Goal: Task Accomplishment & Management: Use online tool/utility

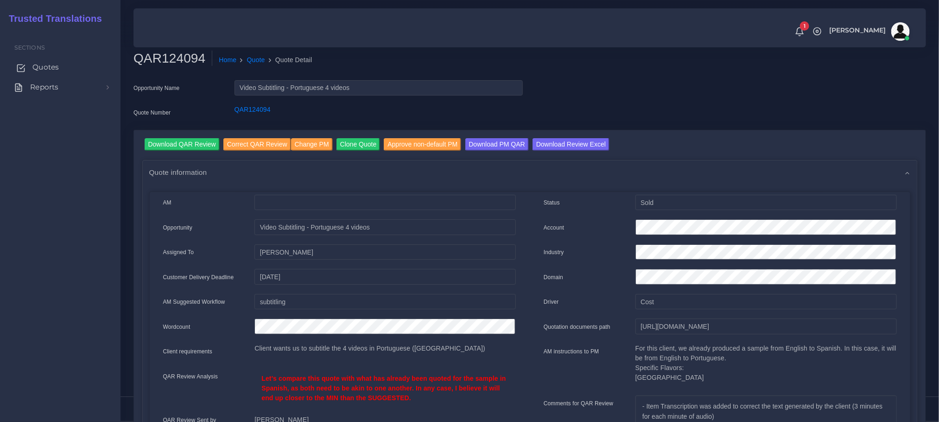
click at [46, 63] on span "Quotes" at bounding box center [45, 67] width 26 height 10
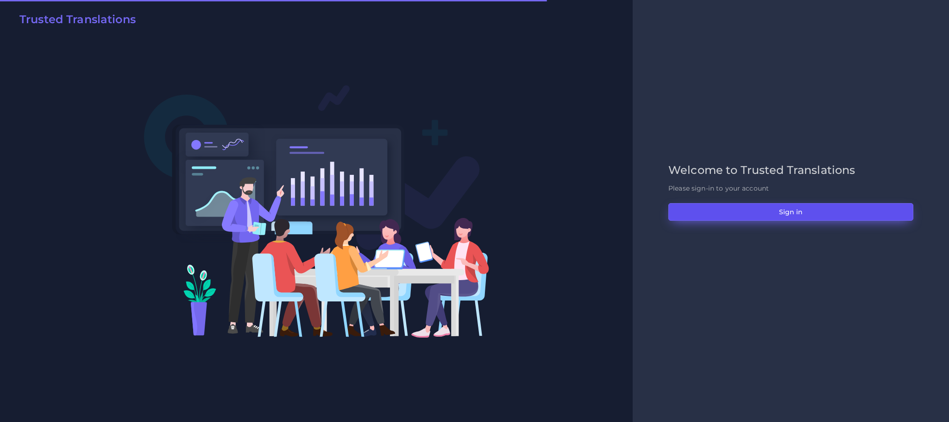
click at [751, 210] on button "Sign in" at bounding box center [791, 212] width 245 height 18
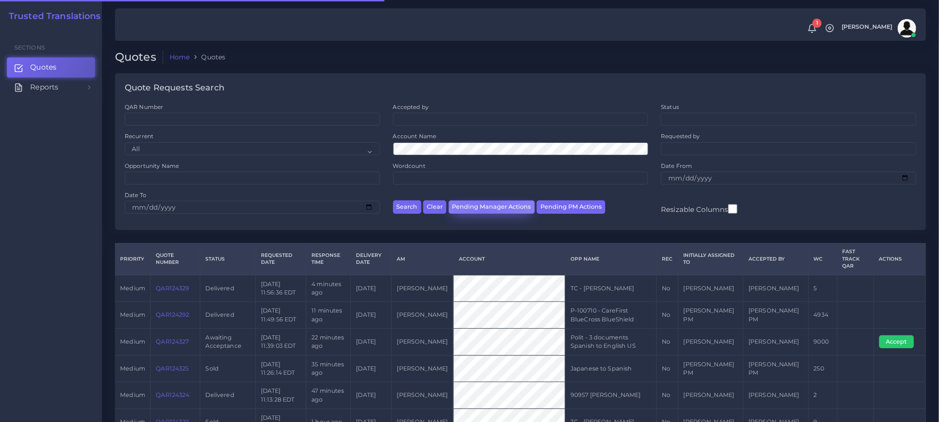
click at [484, 210] on button "Pending Manager Actions" at bounding box center [491, 206] width 86 height 13
select select "awaiting_manager_initial_review"
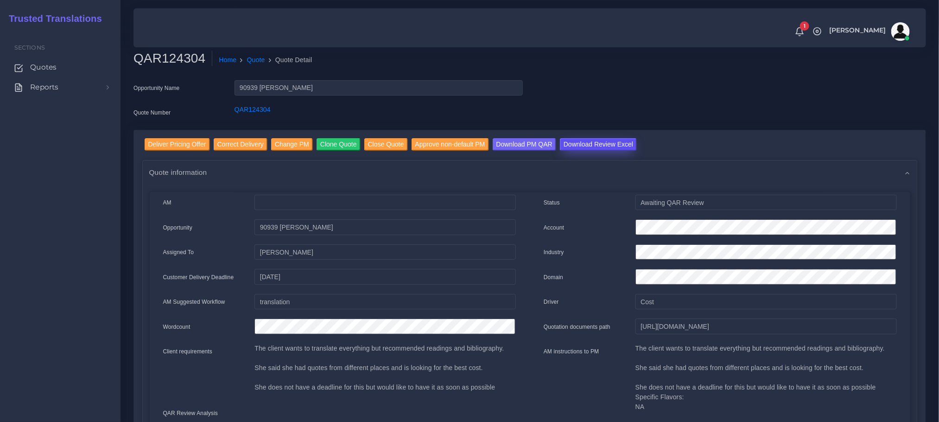
click at [588, 144] on input "Download Review Excel" at bounding box center [598, 144] width 77 height 13
click at [185, 146] on input "Deliver Pricing Offer" at bounding box center [177, 144] width 65 height 13
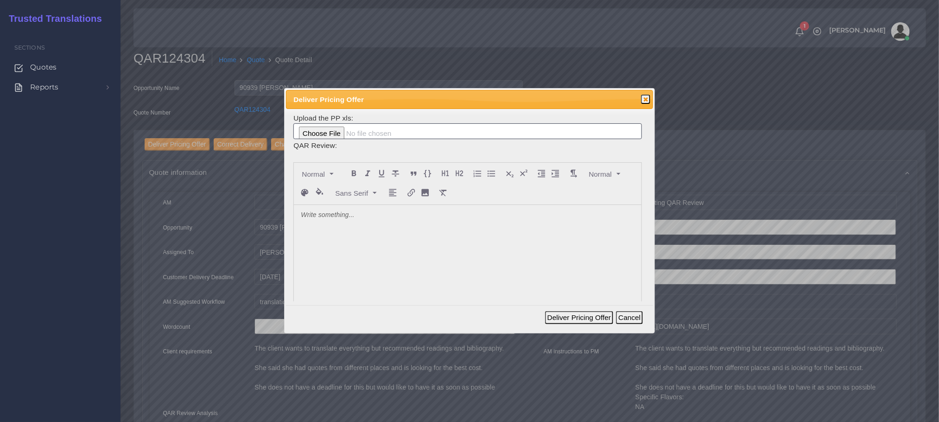
click at [369, 246] on div at bounding box center [467, 274] width 347 height 139
click at [330, 131] on input "file" at bounding box center [467, 131] width 348 height 16
type input "C:\fakepath\PP_Nilain_Mercado_124304.xlsx"
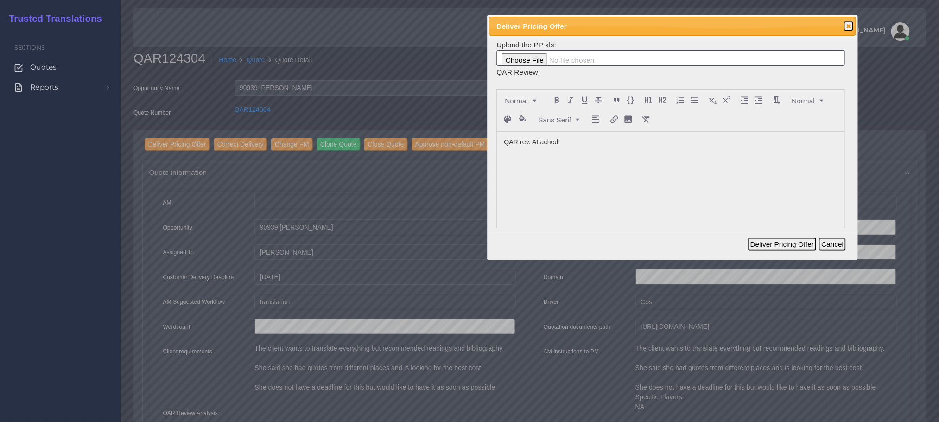
drag, startPoint x: 435, startPoint y: 107, endPoint x: 637, endPoint y: 34, distance: 214.8
click at [637, 34] on div "Deliver Pricing Offer Close" at bounding box center [672, 26] width 367 height 19
click at [789, 241] on button "Deliver Pricing Offer" at bounding box center [782, 244] width 68 height 13
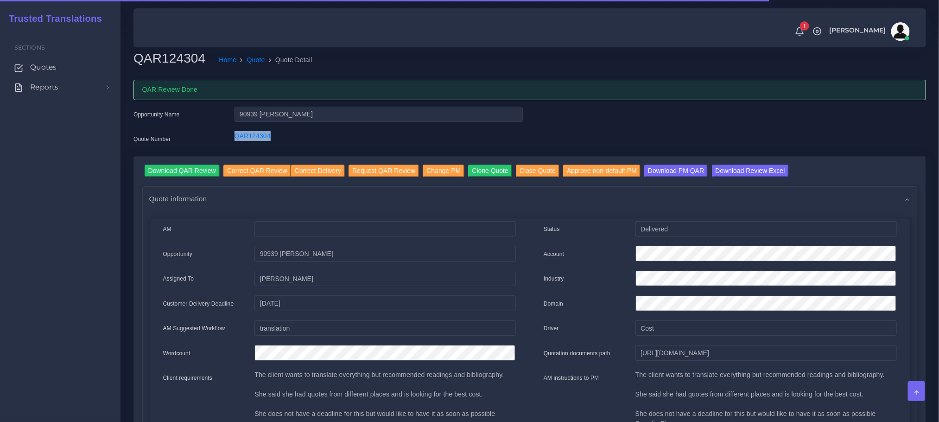
drag, startPoint x: 281, startPoint y: 133, endPoint x: 232, endPoint y: 136, distance: 49.2
click at [232, 136] on div "QAR124304" at bounding box center [378, 140] width 303 height 19
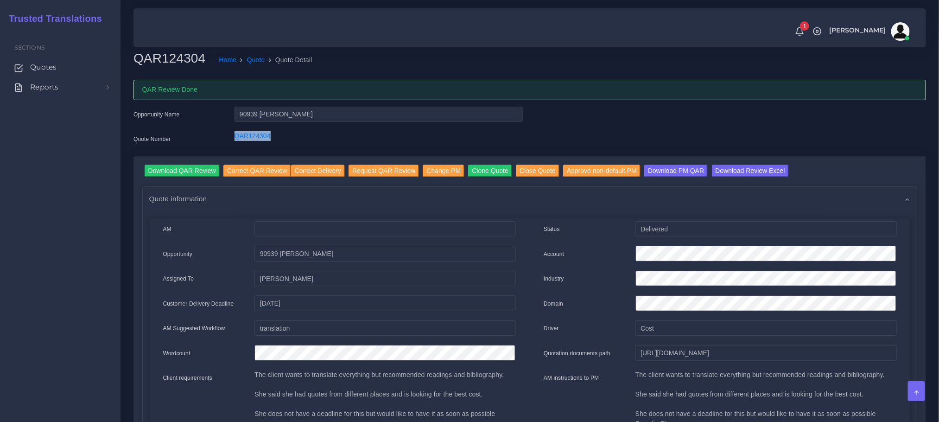
copy link "QAR124304"
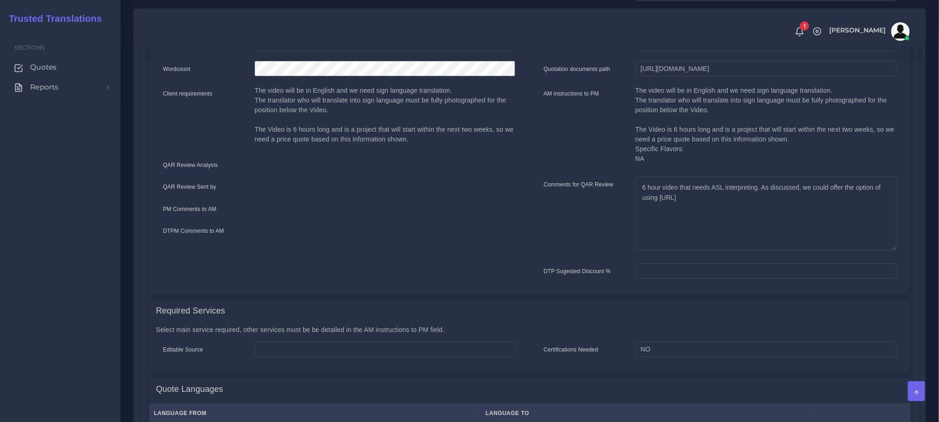
scroll to position [69, 0]
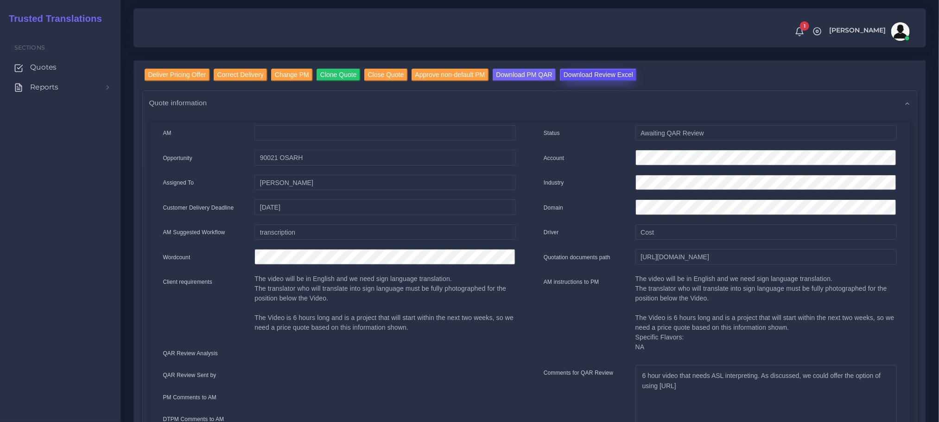
click at [590, 73] on input "Download Review Excel" at bounding box center [598, 75] width 77 height 13
drag, startPoint x: 742, startPoint y: 386, endPoint x: 660, endPoint y: 386, distance: 82.0
click at [660, 386] on textarea "6 hour video that needs ASL interpreting. As discussed, we could offer the opti…" at bounding box center [765, 402] width 261 height 74
